Goal: Task Accomplishment & Management: Use online tool/utility

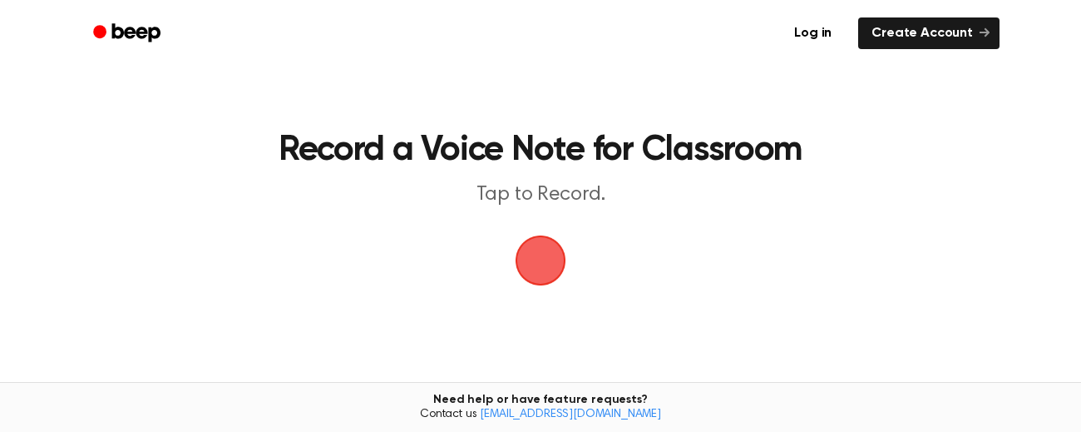
click at [542, 260] on span "button" at bounding box center [540, 260] width 47 height 47
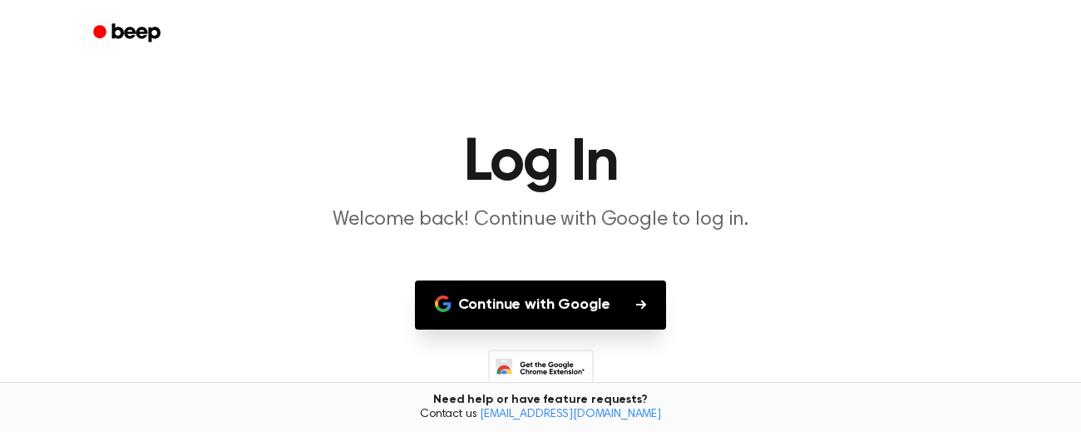
click at [554, 298] on button "Continue with Google" at bounding box center [541, 304] width 252 height 49
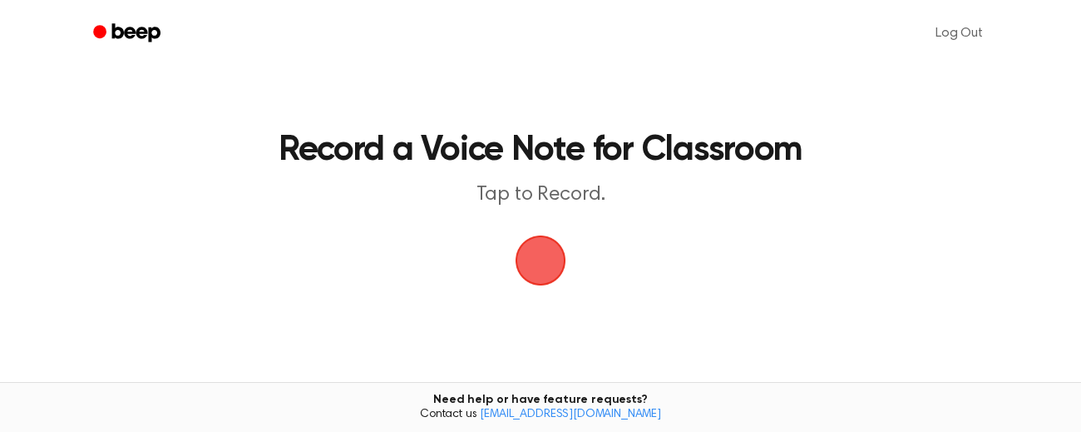
click at [537, 265] on span "button" at bounding box center [540, 260] width 47 height 47
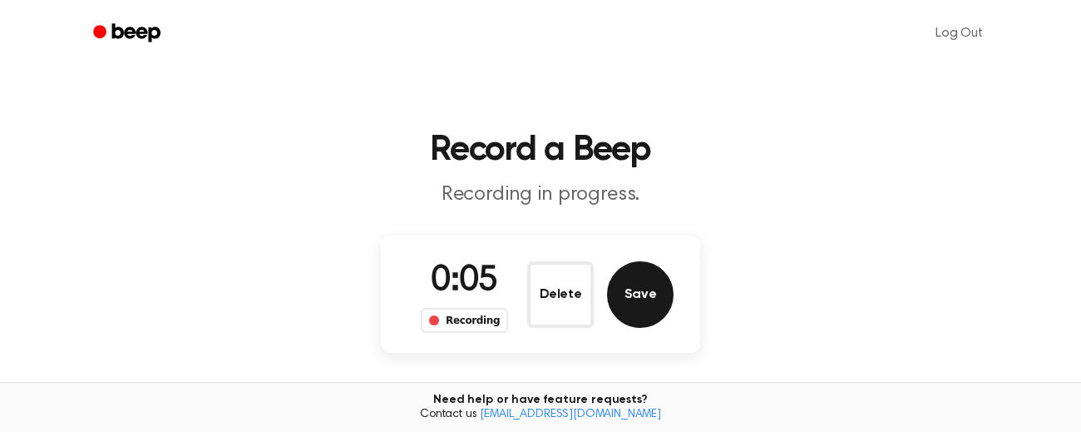
click at [636, 298] on button "Save" at bounding box center [640, 294] width 67 height 67
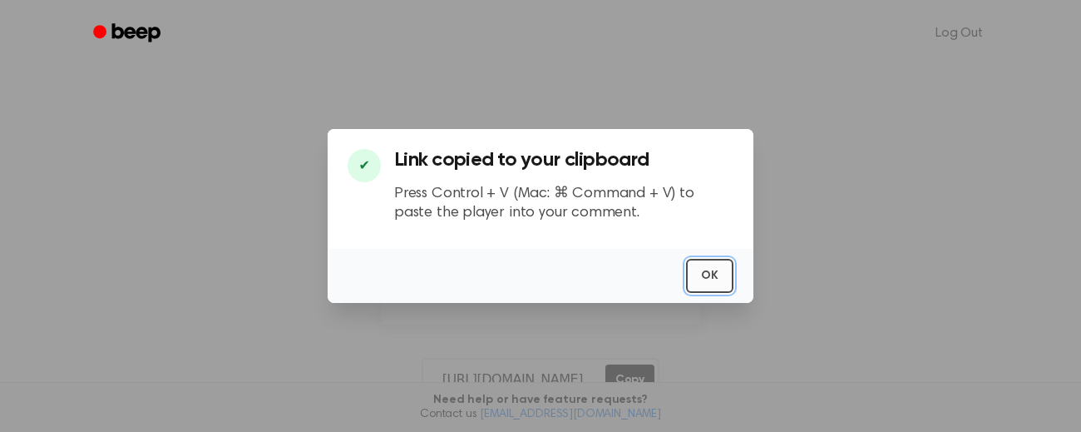
click at [709, 274] on button "OK" at bounding box center [709, 276] width 47 height 34
